Goal: Find specific page/section: Find specific page/section

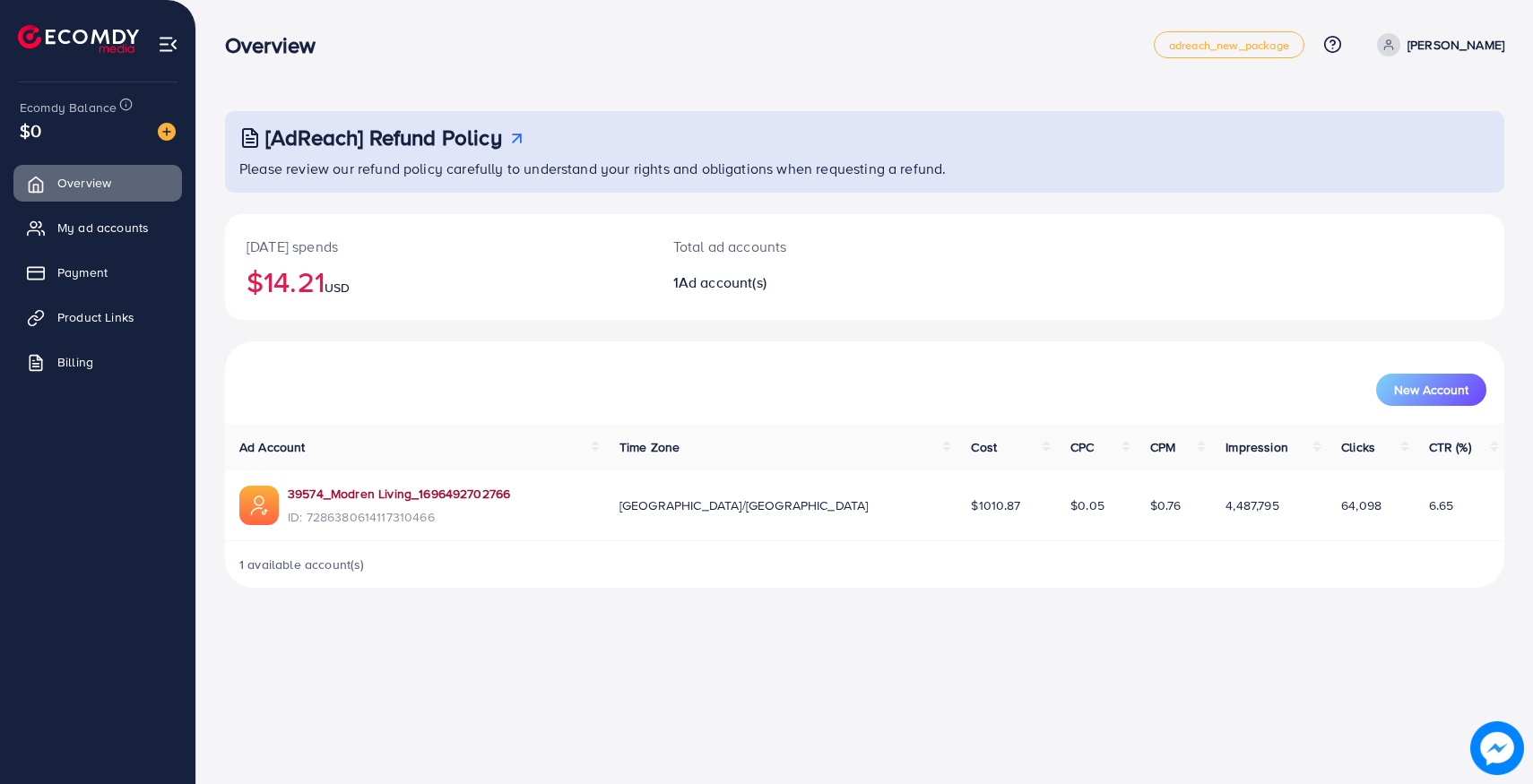
click at [432, 495] on link "39574_Modren Living_1696492702766" at bounding box center [399, 494] width 223 height 18
click at [345, 498] on link "39574_Modren Living_1696492702766" at bounding box center [399, 494] width 223 height 18
click at [86, 225] on span "My ad accounts" at bounding box center [107, 227] width 91 height 18
